Goal: Task Accomplishment & Management: Manage account settings

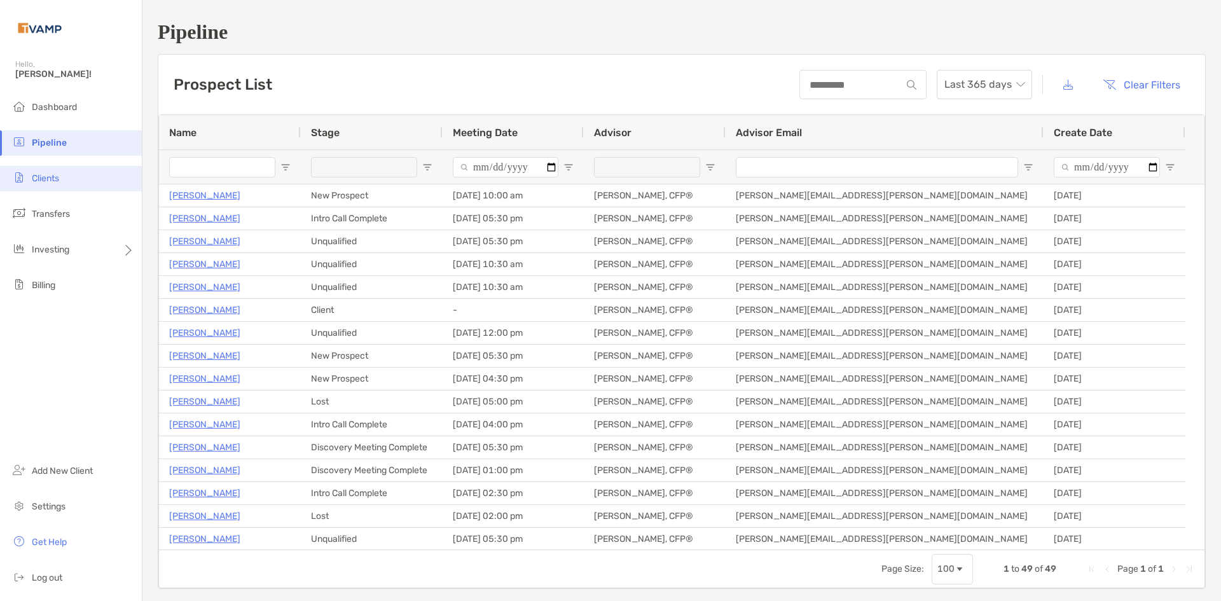
click at [79, 186] on li "Clients" at bounding box center [71, 178] width 142 height 25
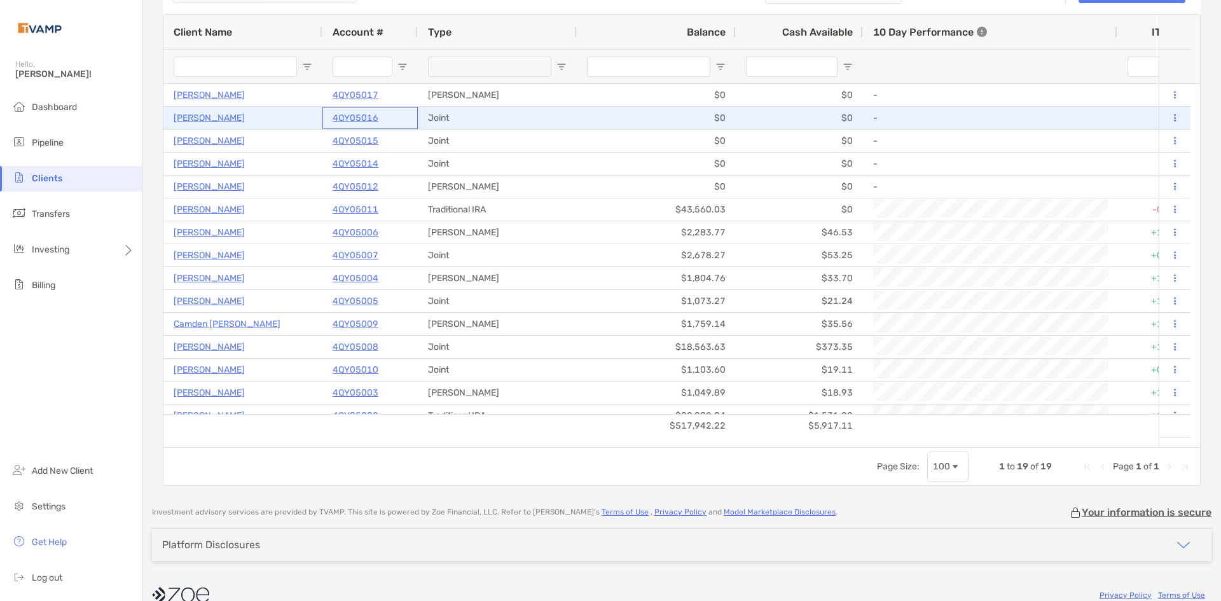
click at [362, 115] on p "4QY05016" at bounding box center [356, 118] width 46 height 16
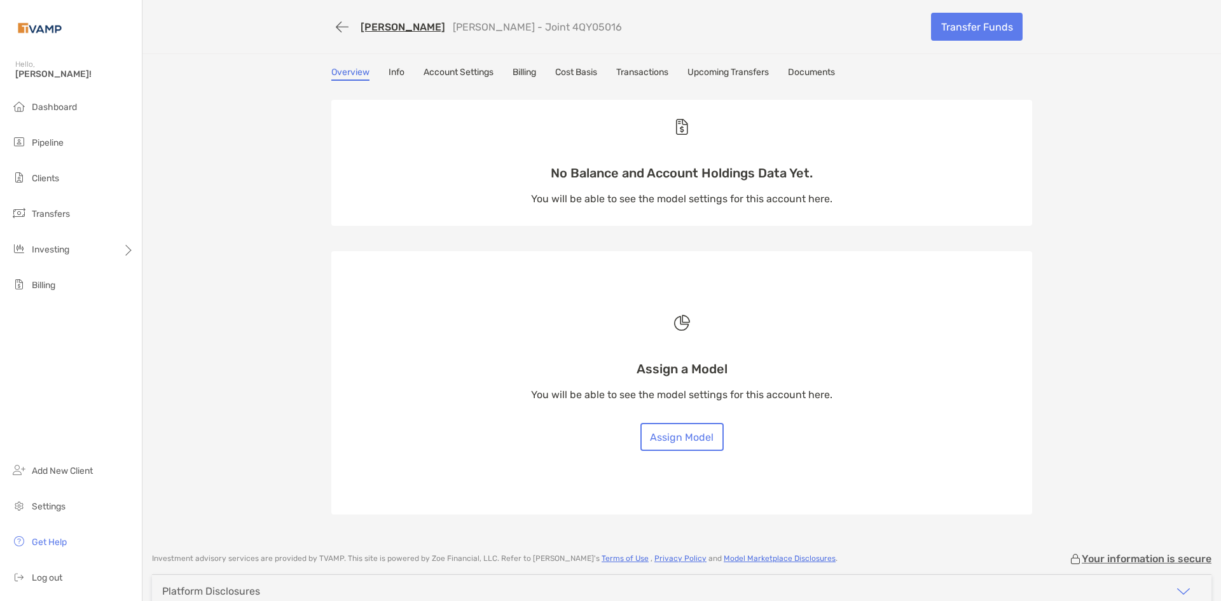
click at [462, 75] on link "Account Settings" at bounding box center [458, 74] width 70 height 14
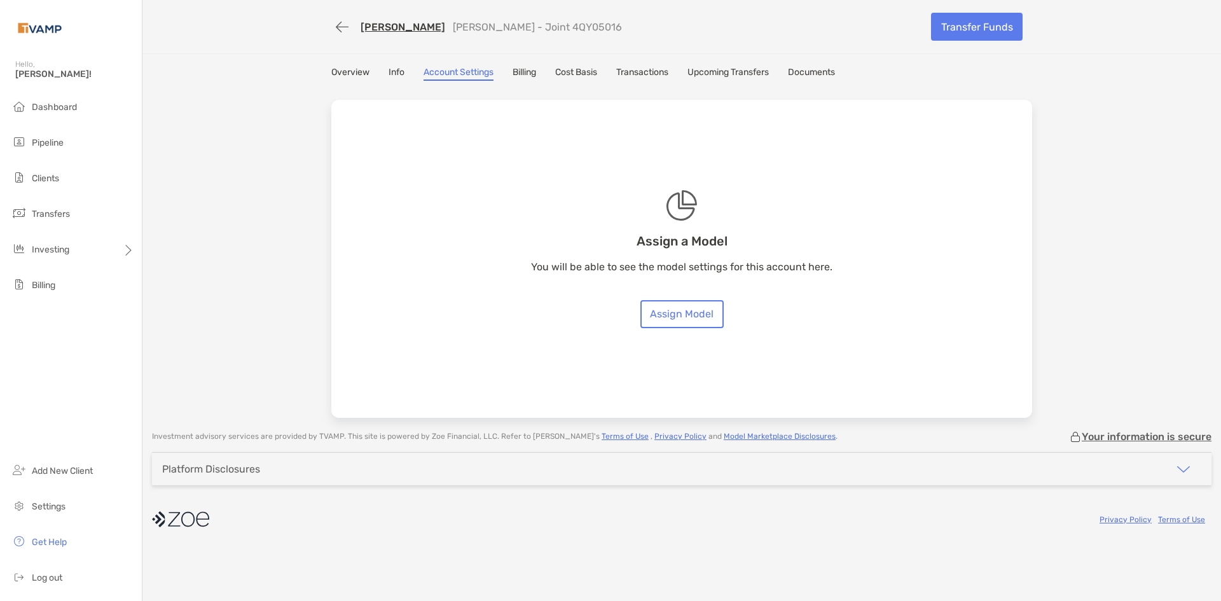
click at [375, 75] on div "Overview Info Account Settings Billing Cost Basis Transactions Upcoming Transfe…" at bounding box center [681, 74] width 701 height 14
click at [368, 72] on link "Overview" at bounding box center [350, 74] width 38 height 14
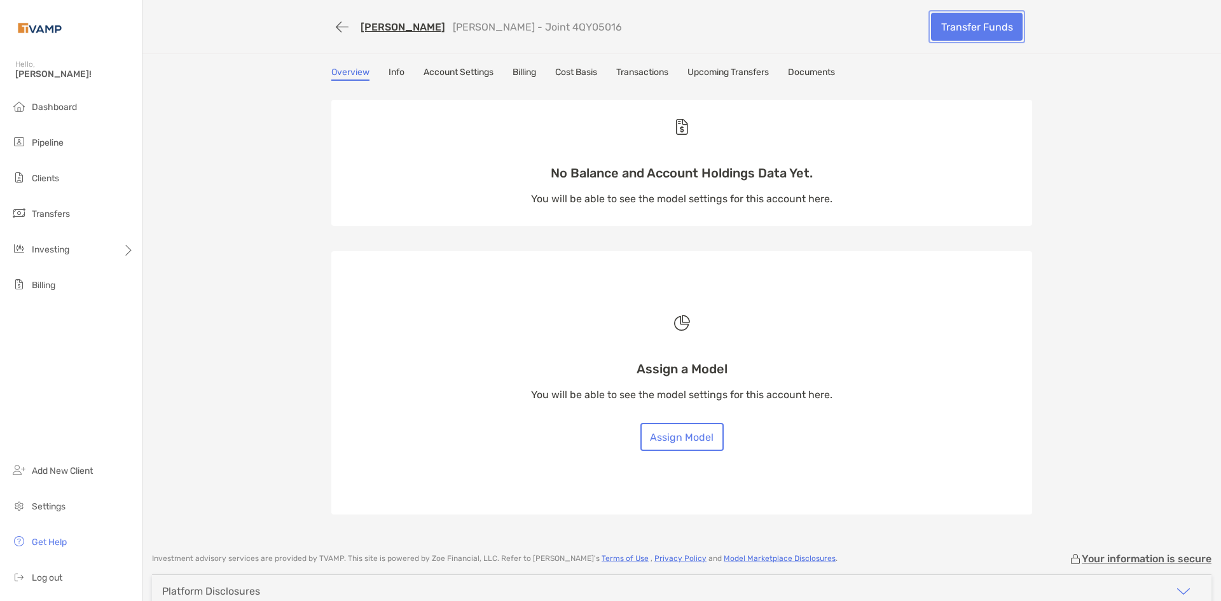
click at [961, 27] on link "Transfer Funds" at bounding box center [977, 27] width 92 height 28
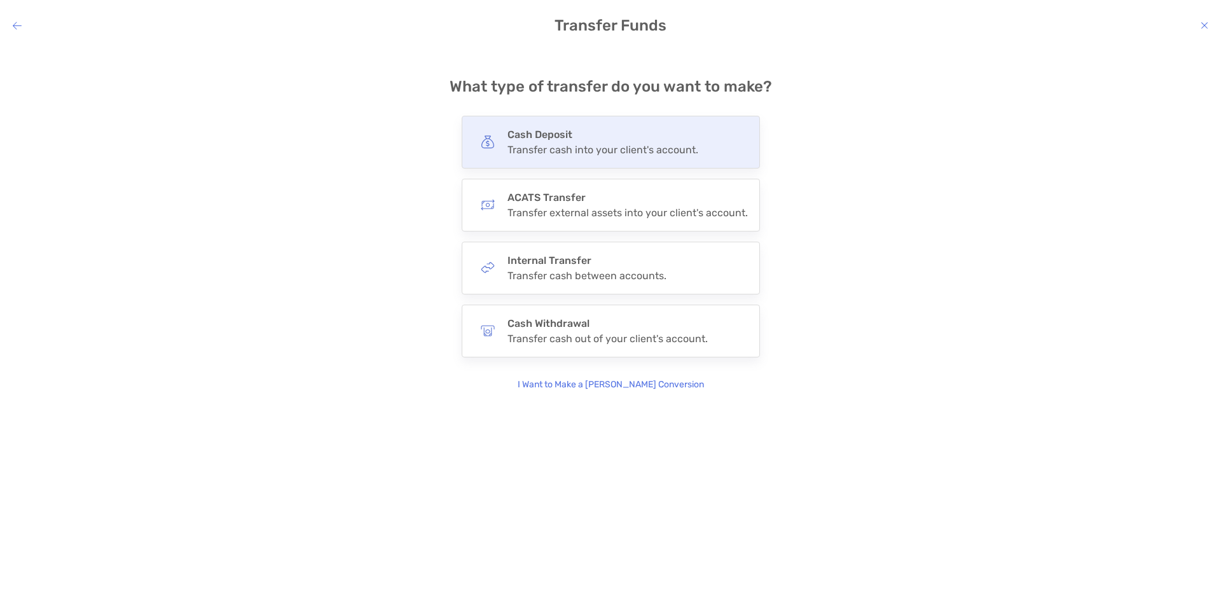
click at [665, 158] on div "Cash Deposit Transfer cash into your client's account." at bounding box center [611, 142] width 298 height 53
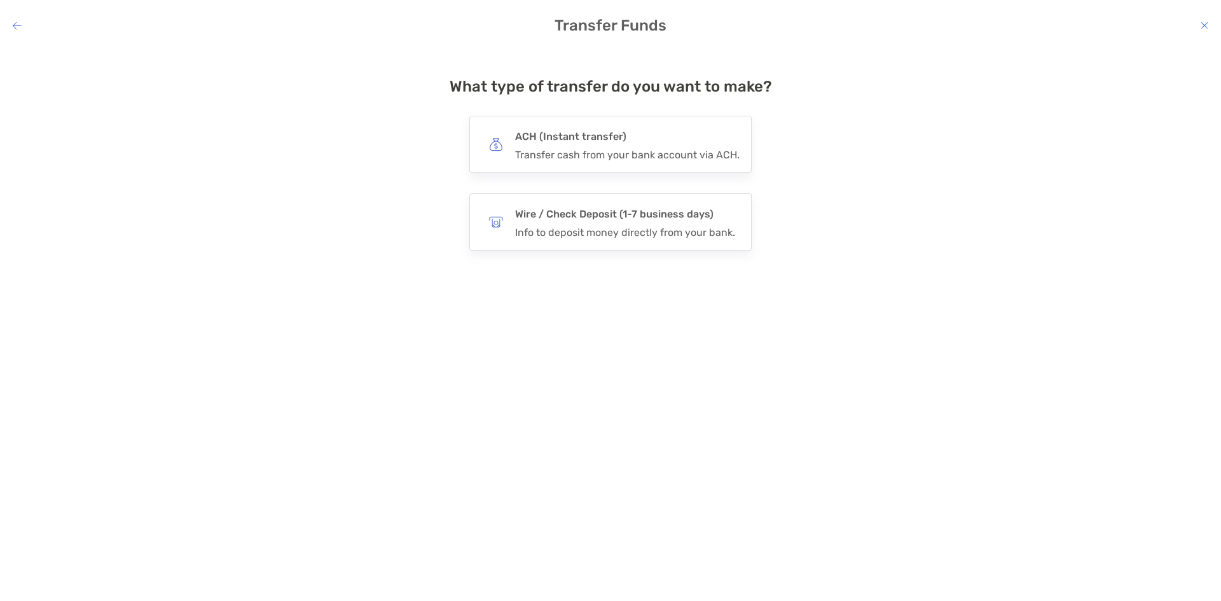
click at [665, 158] on div "Transfer cash from your bank account via ACH." at bounding box center [627, 155] width 224 height 12
click at [0, 0] on input "***" at bounding box center [0, 0] width 0 height 0
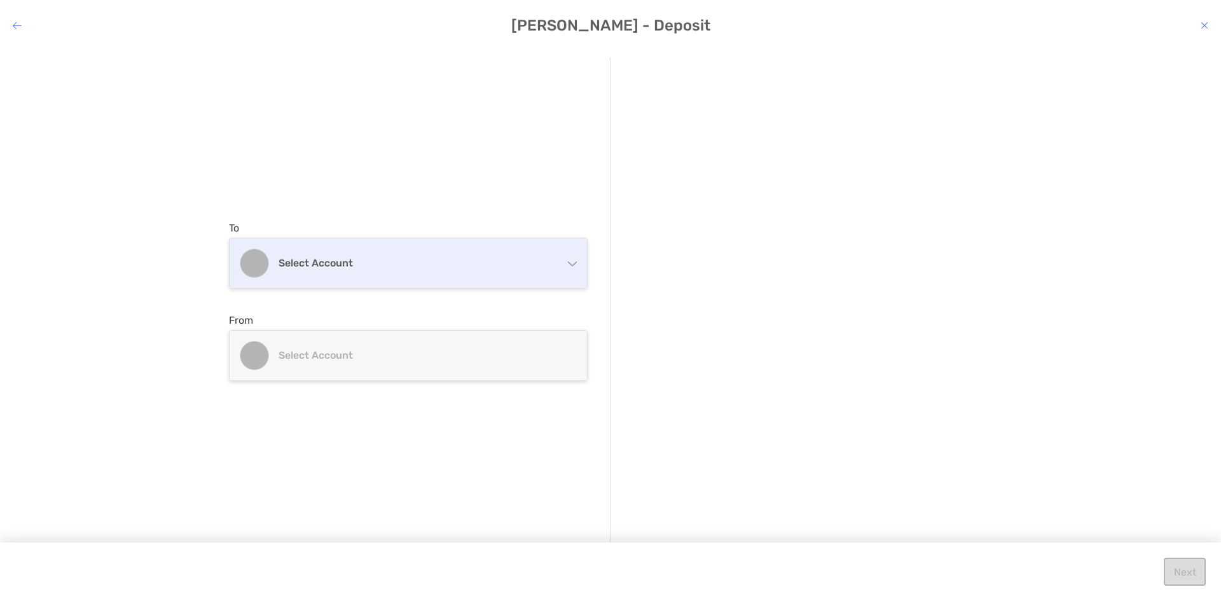
click at [338, 245] on div "Select account" at bounding box center [408, 263] width 357 height 50
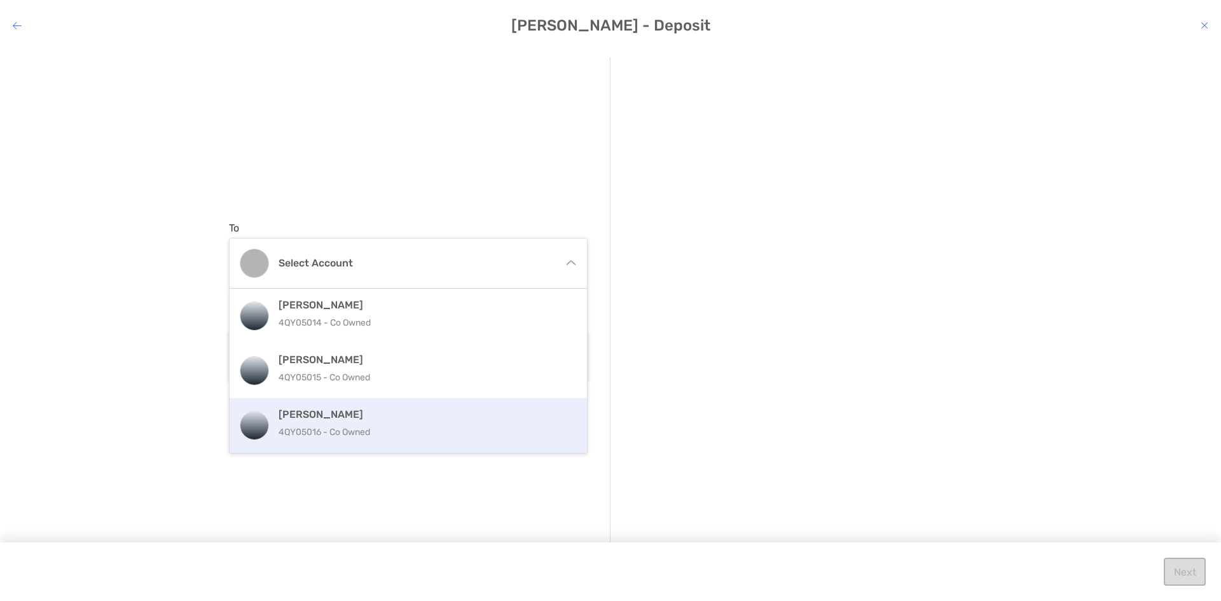
click at [371, 411] on h4 "[PERSON_NAME]" at bounding box center [421, 414] width 287 height 12
